Goal: Information Seeking & Learning: Check status

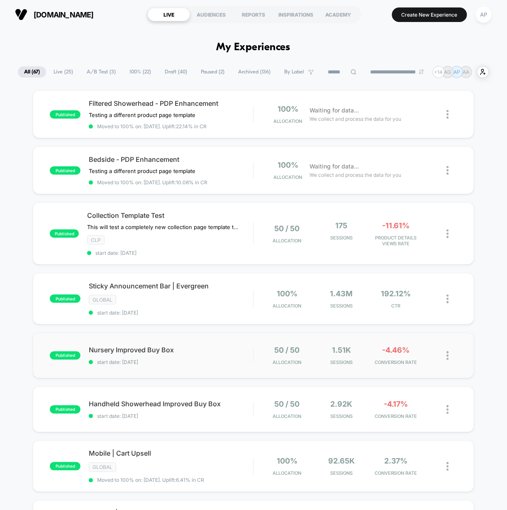
click at [242, 366] on div "published Nursery Improved Buy Box start date: [DATE] 50 / 50 Allocation 1.51k …" at bounding box center [253, 356] width 441 height 46
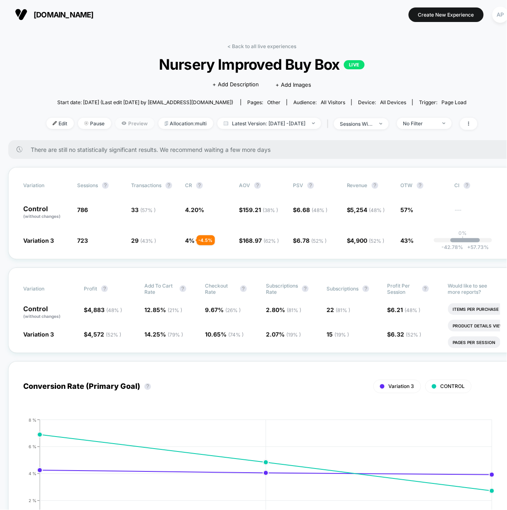
click at [124, 125] on span "Preview" at bounding box center [134, 123] width 39 height 11
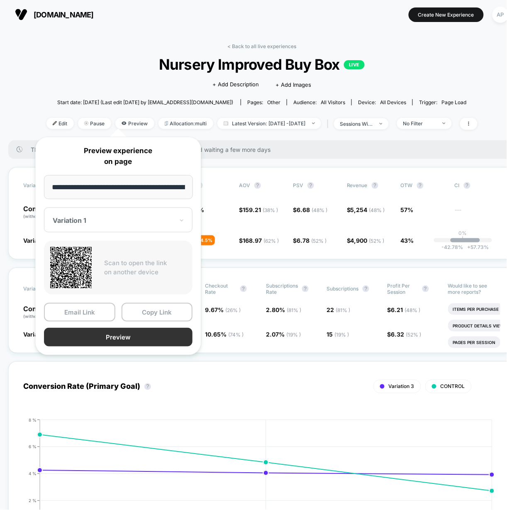
click at [102, 337] on button "Preview" at bounding box center [118, 337] width 149 height 19
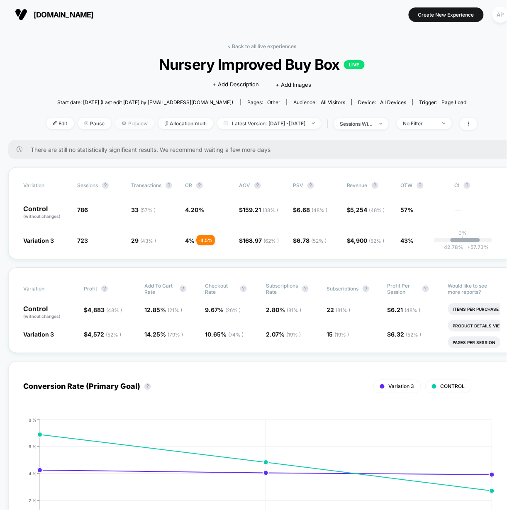
click at [115, 124] on span "Preview" at bounding box center [134, 123] width 39 height 11
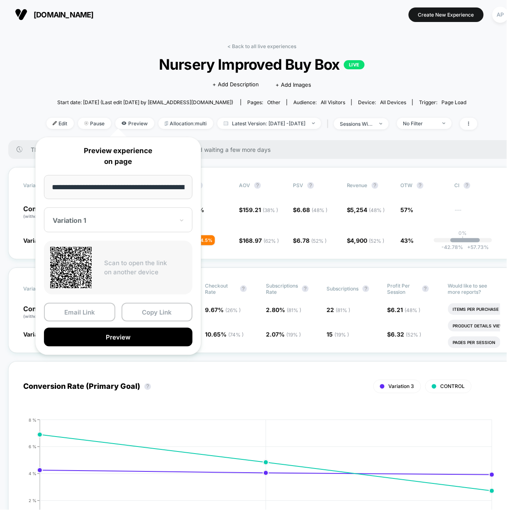
scroll to position [0, 43]
click at [90, 221] on div at bounding box center [113, 220] width 121 height 8
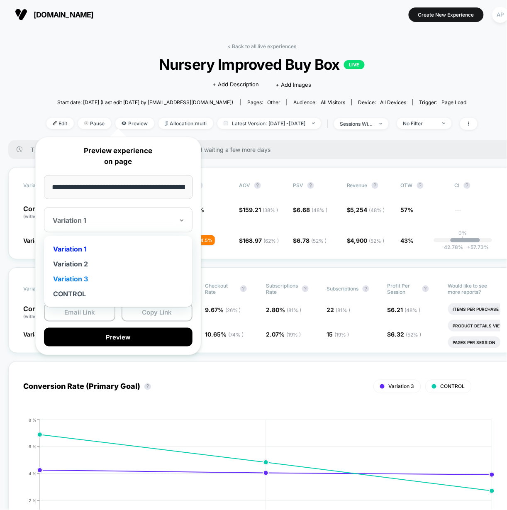
click at [86, 276] on div "Variation 3" at bounding box center [118, 278] width 140 height 15
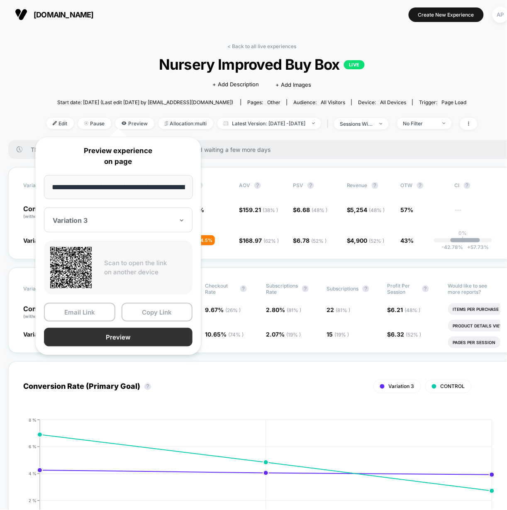
click at [137, 333] on button "Preview" at bounding box center [118, 337] width 149 height 19
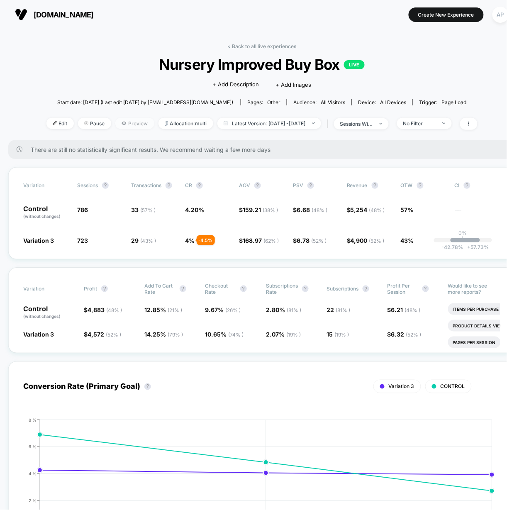
click at [123, 122] on span "Preview" at bounding box center [134, 123] width 39 height 11
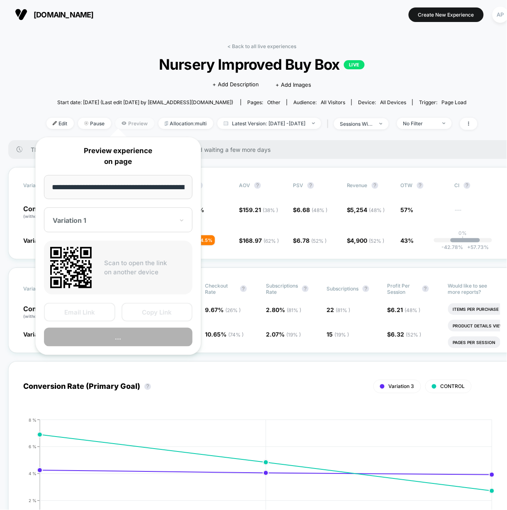
scroll to position [0, 43]
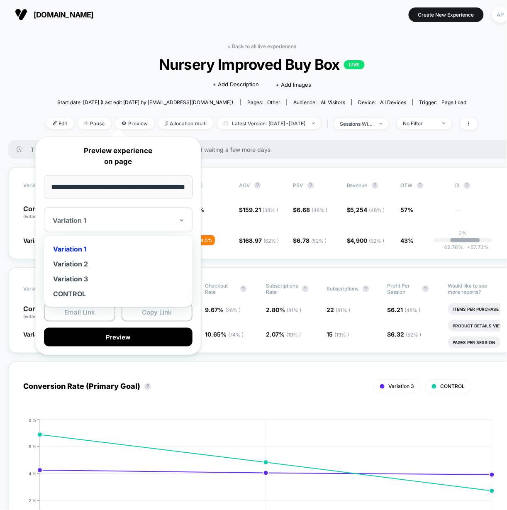
click at [78, 217] on div at bounding box center [113, 220] width 121 height 8
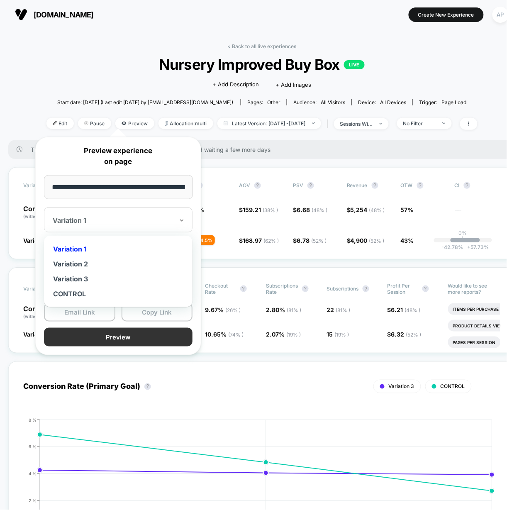
click at [162, 342] on button "Preview" at bounding box center [118, 337] width 149 height 19
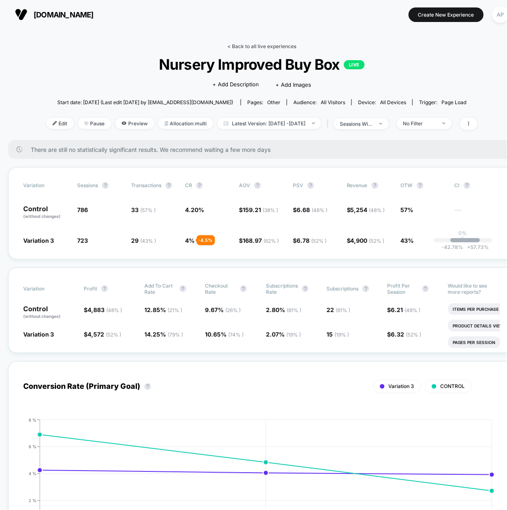
click at [261, 46] on link "< Back to all live experiences" at bounding box center [261, 46] width 69 height 6
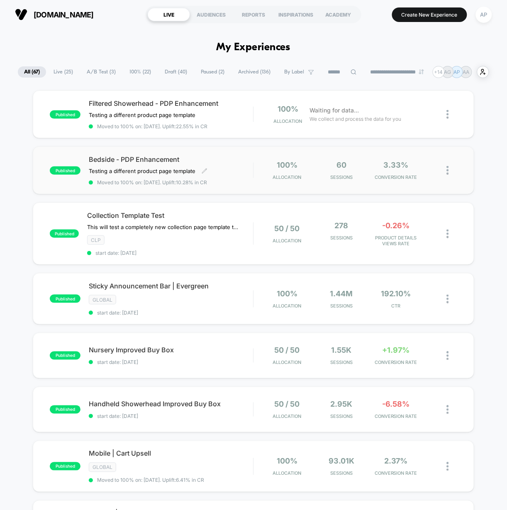
click at [247, 174] on div "Bedside - PDP Enhancement Testing a different product page template Click to ed…" at bounding box center [171, 170] width 164 height 30
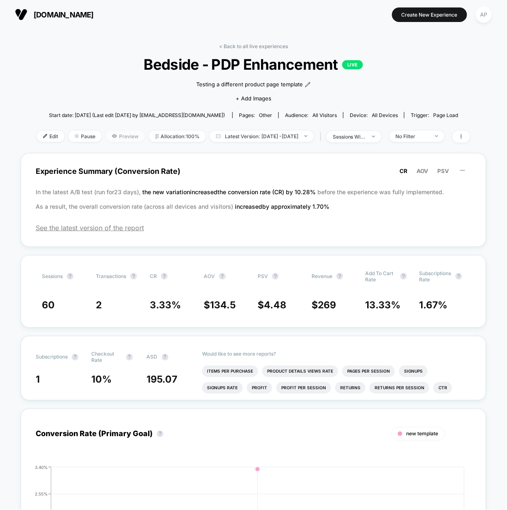
click at [115, 137] on span "Preview" at bounding box center [125, 136] width 39 height 11
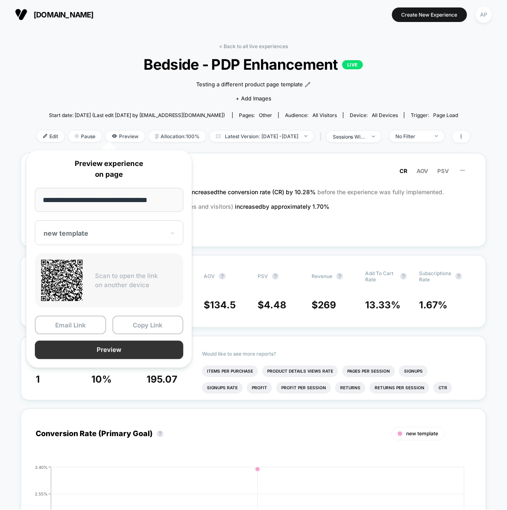
click at [119, 355] on button "Preview" at bounding box center [109, 350] width 149 height 19
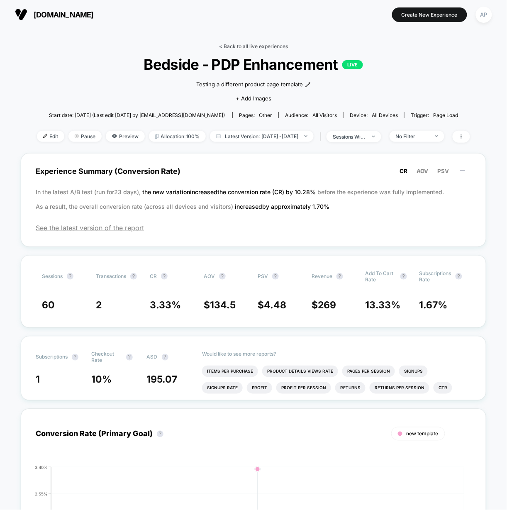
click at [260, 44] on link "< Back to all live experiences" at bounding box center [253, 46] width 69 height 6
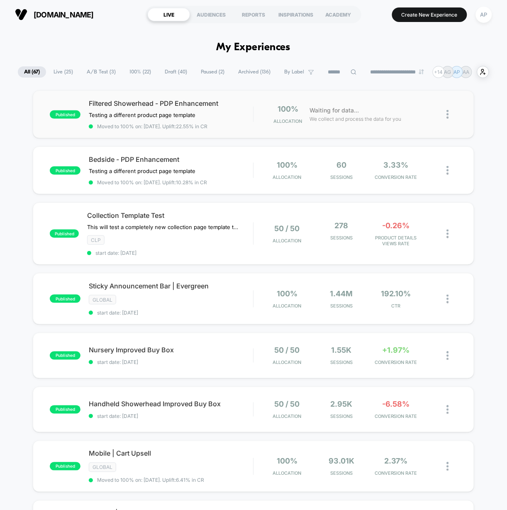
click at [241, 122] on div "Filtered Showerhead - PDP Enhancement Testing a different product page template…" at bounding box center [171, 114] width 164 height 30
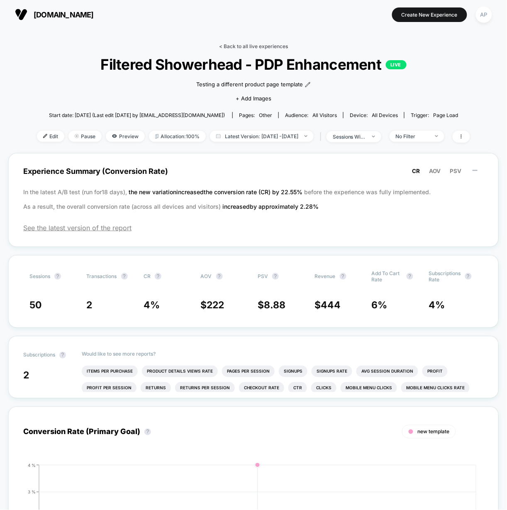
click at [273, 46] on link "< Back to all live experiences" at bounding box center [253, 46] width 69 height 6
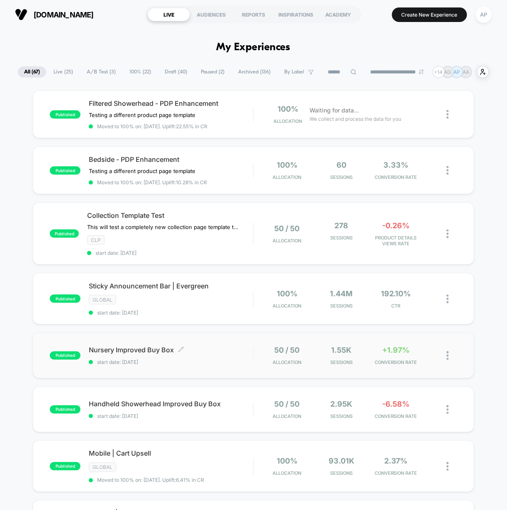
click at [238, 359] on span "start date: [DATE]" at bounding box center [171, 362] width 164 height 6
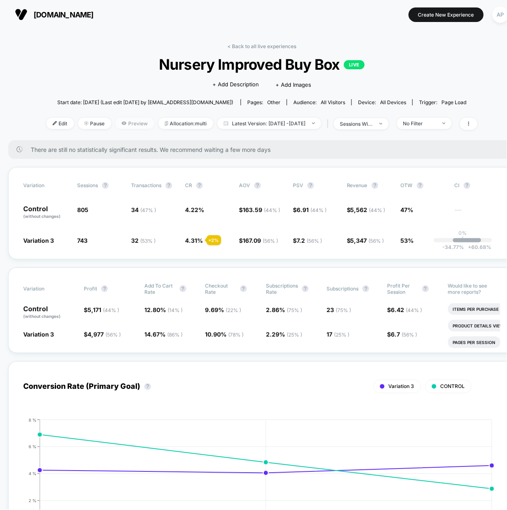
click at [123, 121] on span "Preview" at bounding box center [134, 123] width 39 height 11
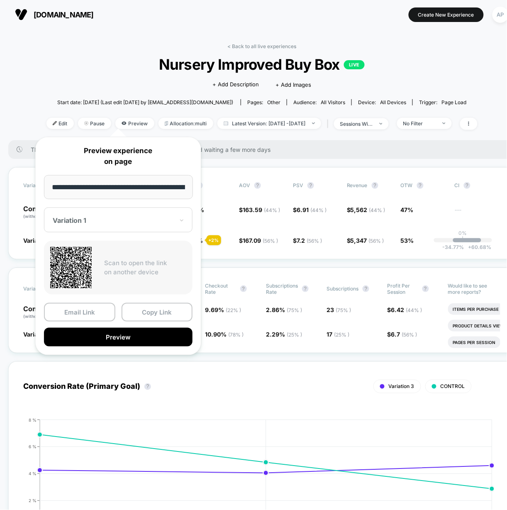
click at [88, 222] on div at bounding box center [113, 220] width 121 height 8
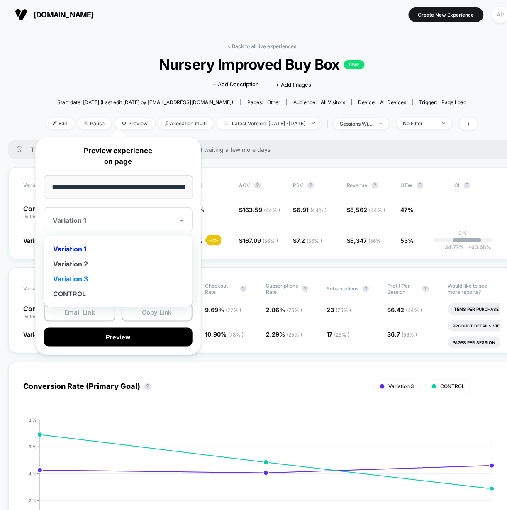
click at [85, 278] on div "Variation 3" at bounding box center [118, 278] width 140 height 15
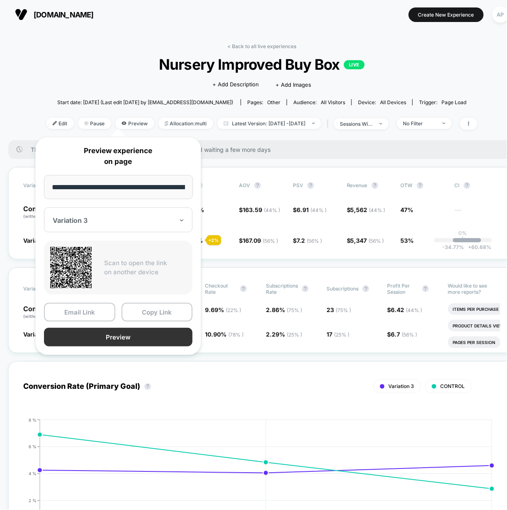
click at [141, 332] on button "Preview" at bounding box center [118, 337] width 149 height 19
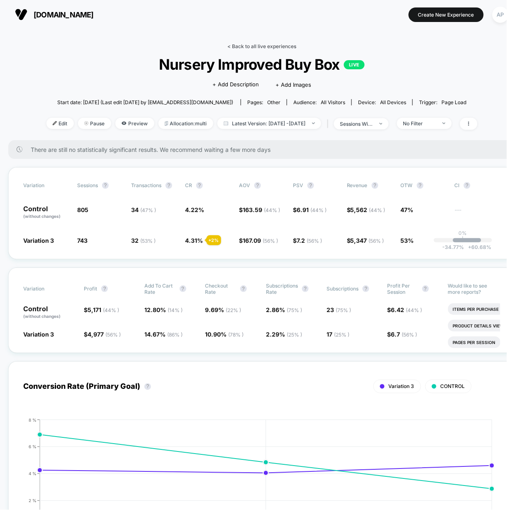
click at [242, 48] on link "< Back to all live experiences" at bounding box center [261, 46] width 69 height 6
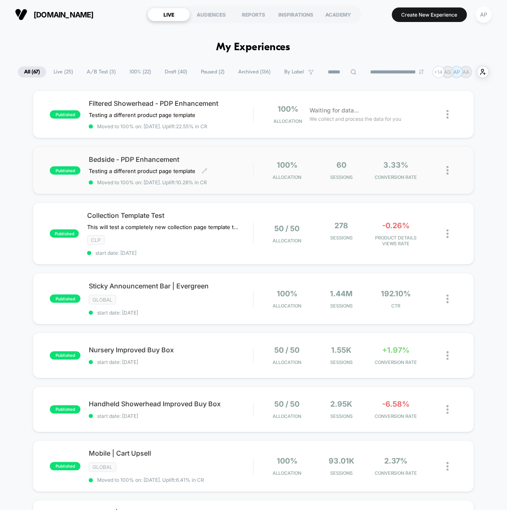
click at [249, 165] on div "Bedside - PDP Enhancement Testing a different product page template Click to ed…" at bounding box center [171, 170] width 164 height 30
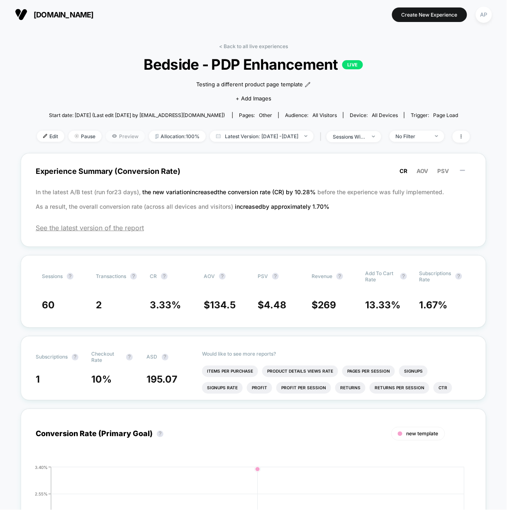
click at [119, 136] on span "Preview" at bounding box center [125, 136] width 39 height 11
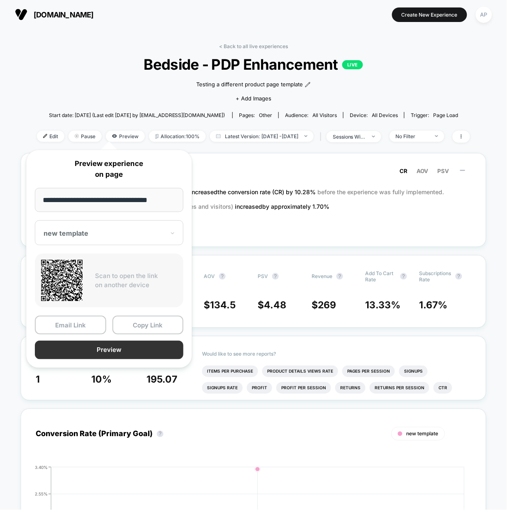
click at [129, 348] on button "Preview" at bounding box center [109, 350] width 149 height 19
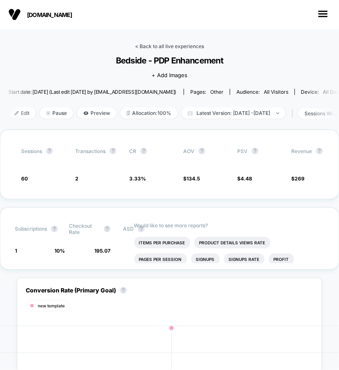
click at [181, 45] on link "< Back to all live experiences" at bounding box center [169, 46] width 69 height 6
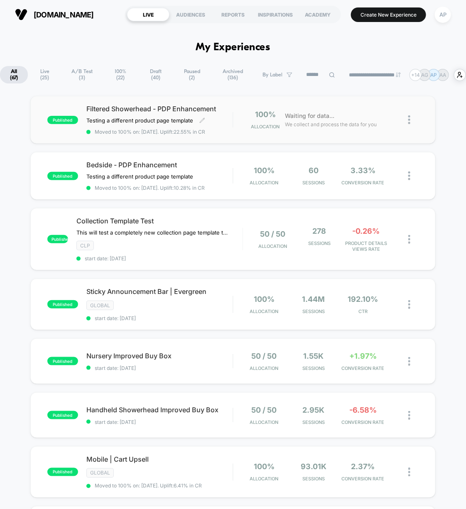
click at [230, 129] on span "Moved to 100% on: [DATE] . Uplift: 22.55% in CR" at bounding box center [159, 132] width 146 height 6
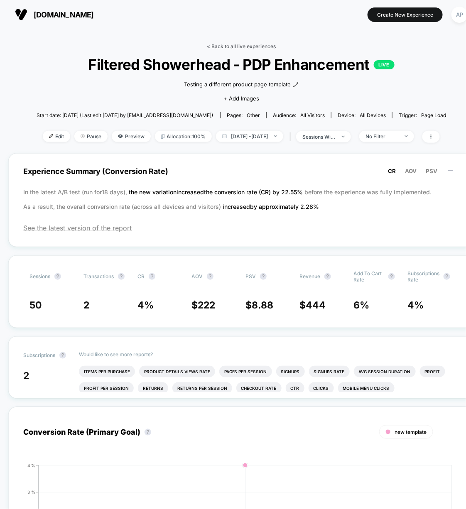
click at [252, 47] on link "< Back to all live experiences" at bounding box center [241, 46] width 69 height 6
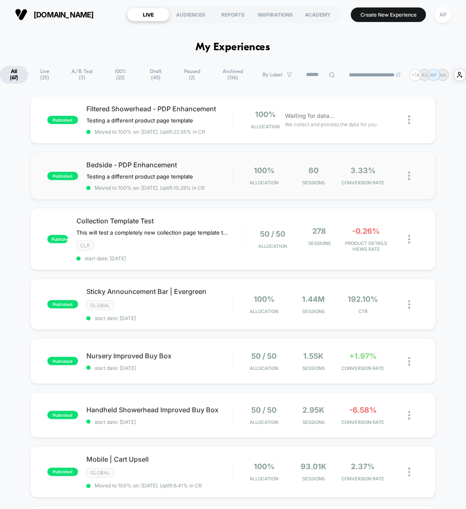
click at [232, 191] on div "published Bedside - PDP Enhancement Testing a different product page template C…" at bounding box center [232, 176] width 405 height 48
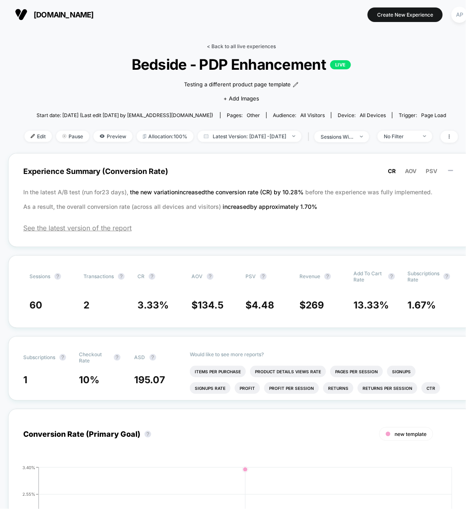
click at [238, 46] on link "< Back to all live experiences" at bounding box center [241, 46] width 69 height 6
